Goal: Information Seeking & Learning: Learn about a topic

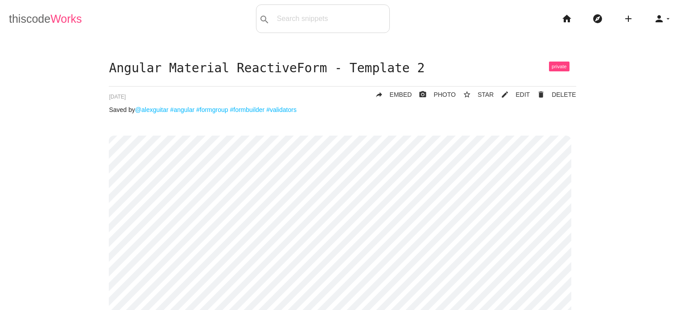
click at [55, 25] on span "Works" at bounding box center [65, 18] width 31 height 12
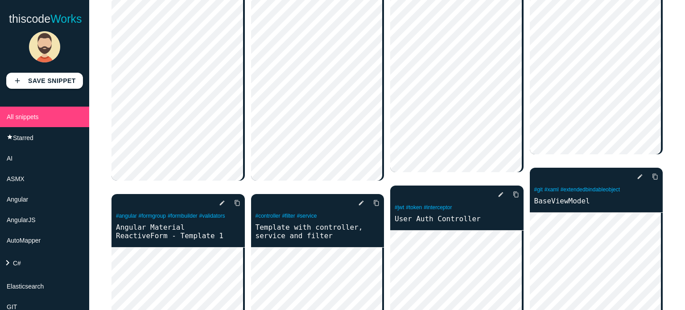
scroll to position [178, 0]
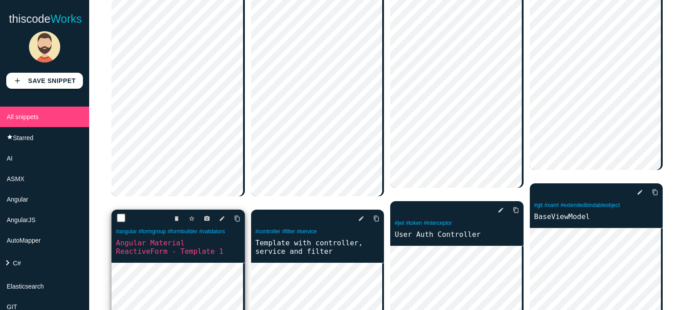
click at [185, 260] on div "delete star_border photo_camera edit content_copy #angular #formgroup #formbuil…" at bounding box center [177, 236] width 133 height 53
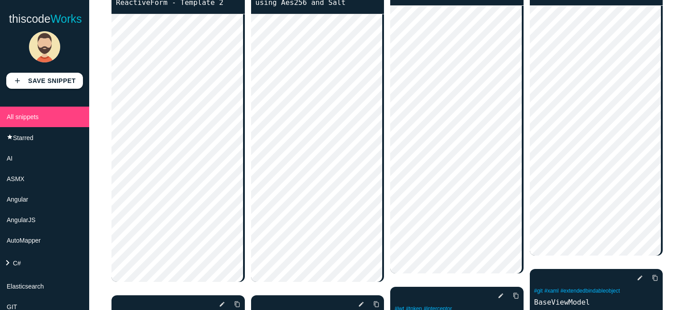
scroll to position [0, 0]
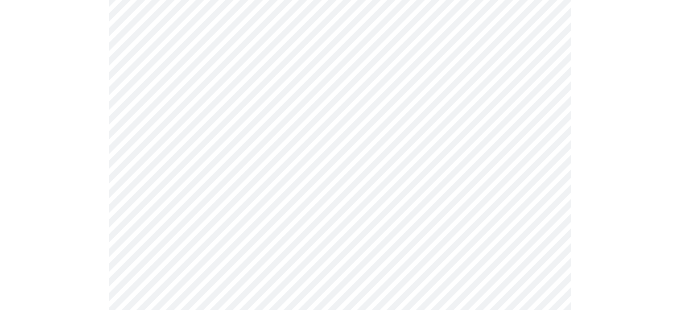
scroll to position [401, 0]
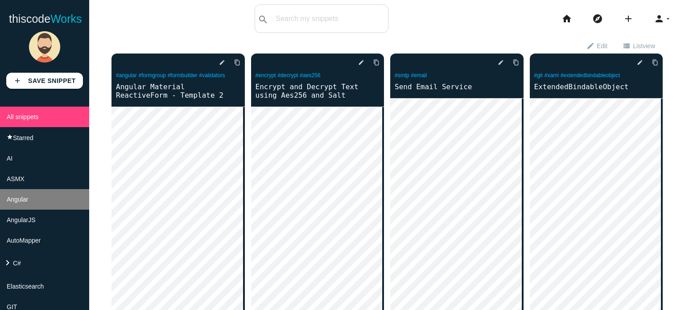
click at [32, 207] on li "Angular" at bounding box center [44, 199] width 89 height 21
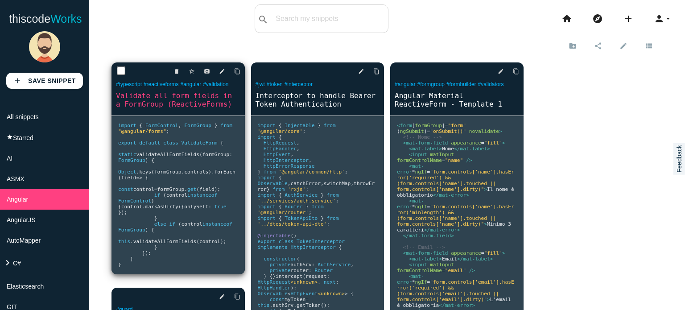
click at [207, 162] on pre "import { FormControl , FormGroup } from "@angular/forms" ; export default class…" at bounding box center [177, 195] width 133 height 158
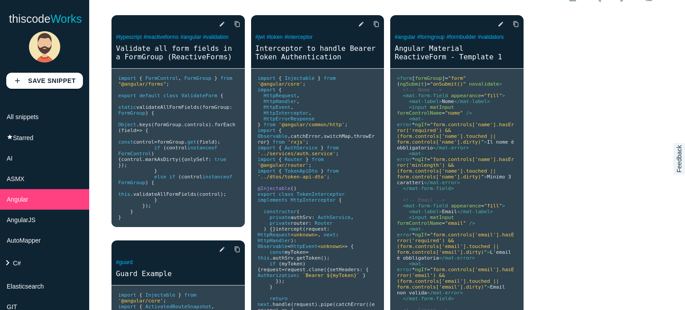
scroll to position [45, 0]
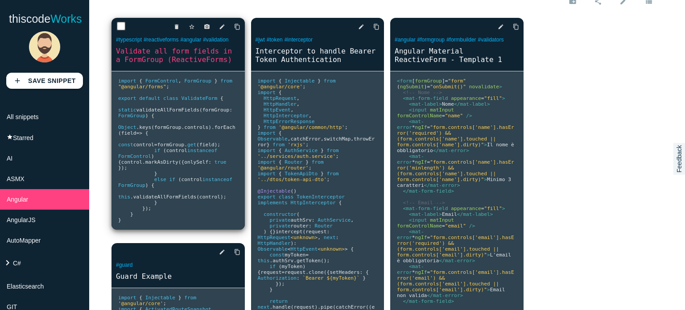
click at [190, 216] on pre "import { FormControl , FormGroup } from "@angular/forms" ; export default class…" at bounding box center [177, 150] width 133 height 158
